Goal: Task Accomplishment & Management: Manage account settings

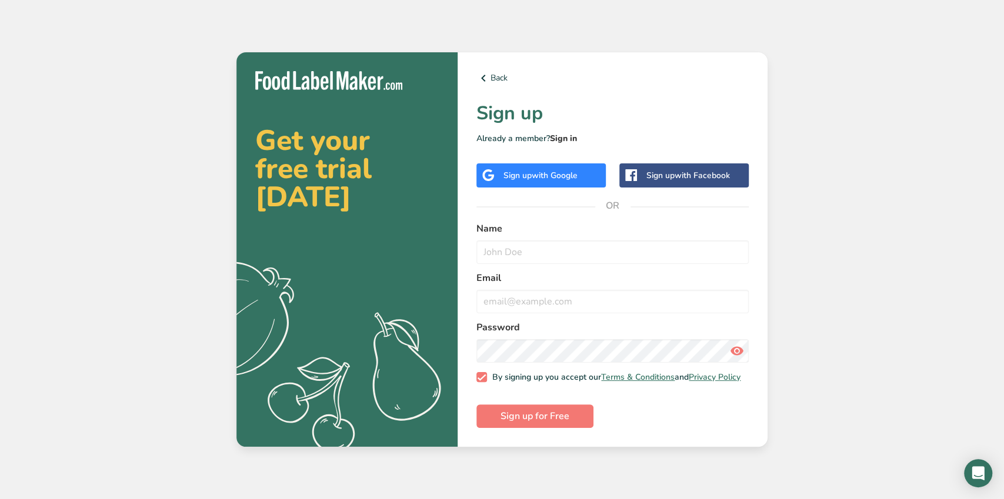
click at [572, 138] on link "Sign in" at bounding box center [563, 138] width 27 height 11
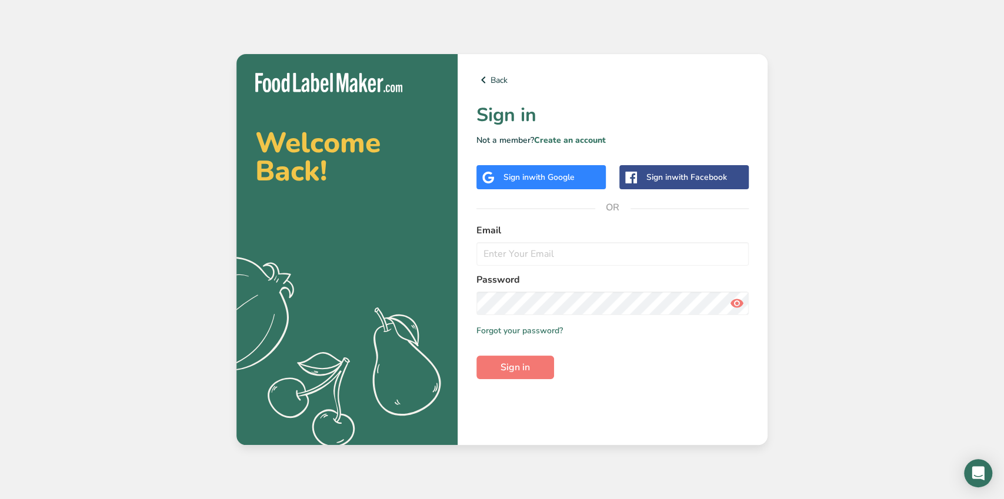
click at [559, 174] on span "with Google" at bounding box center [552, 177] width 46 height 11
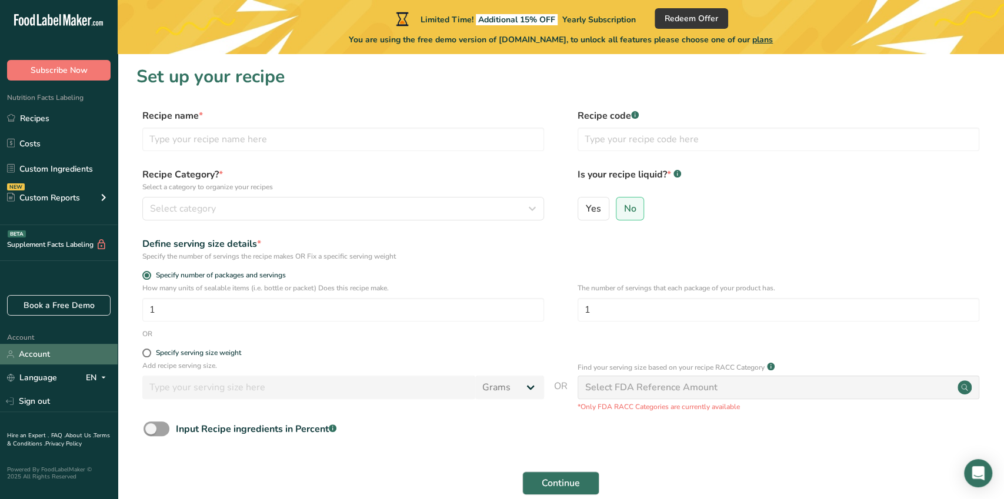
click at [44, 357] on link "Account" at bounding box center [59, 354] width 118 height 21
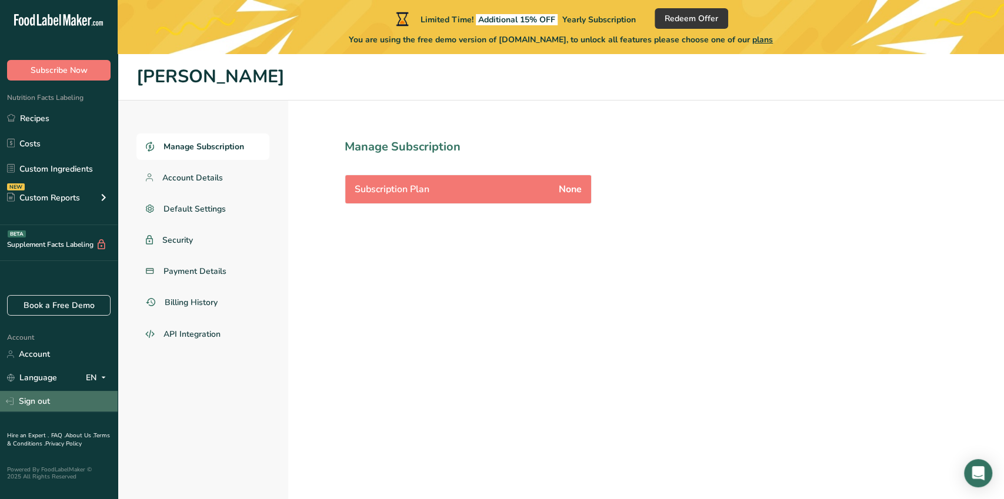
click at [29, 400] on link "Sign out" at bounding box center [59, 401] width 118 height 21
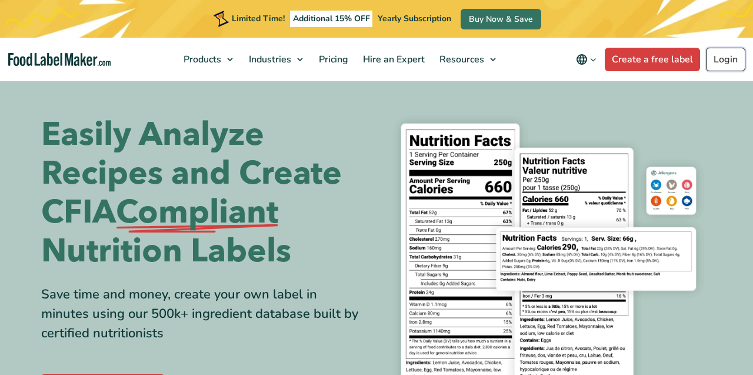
click at [720, 56] on link "Login" at bounding box center [725, 60] width 39 height 24
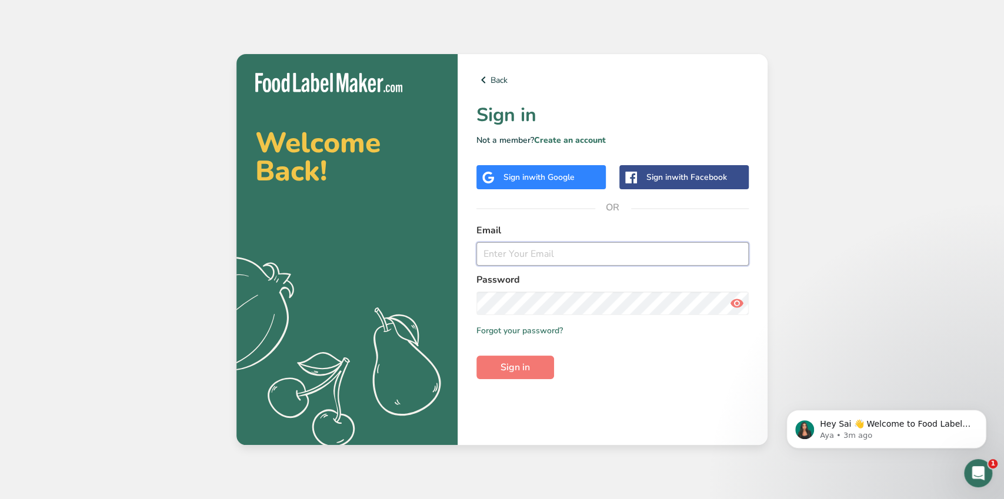
click at [521, 258] on input "email" at bounding box center [613, 254] width 272 height 24
click at [578, 173] on div "Sign in with Google" at bounding box center [541, 177] width 129 height 24
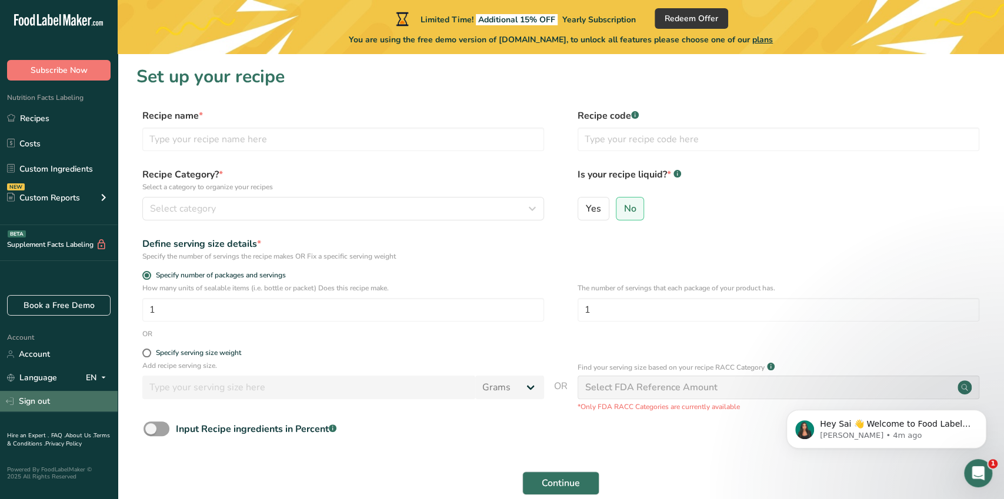
click at [39, 411] on link "Sign out" at bounding box center [59, 401] width 118 height 21
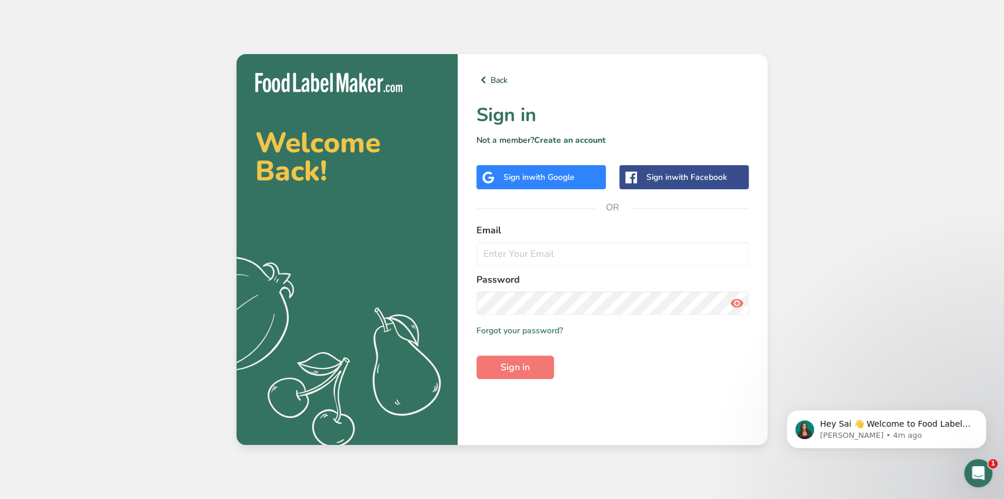
click at [540, 174] on span "with Google" at bounding box center [552, 177] width 46 height 11
